Goal: Navigation & Orientation: Find specific page/section

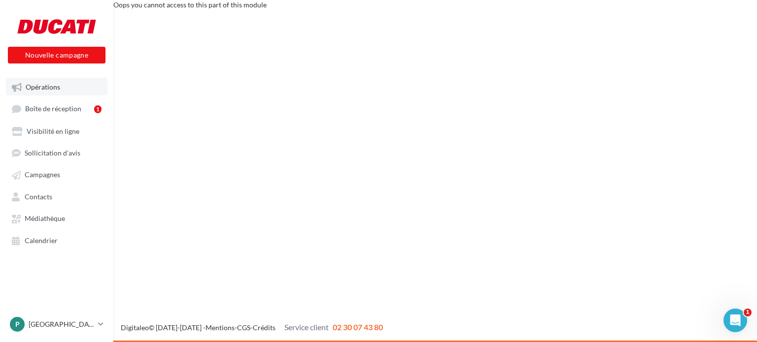
click at [46, 81] on link "Opérations" at bounding box center [57, 87] width 102 height 18
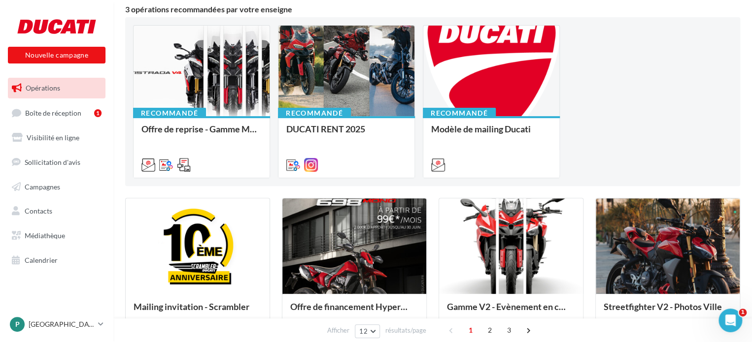
scroll to position [66, 0]
